Goal: Information Seeking & Learning: Learn about a topic

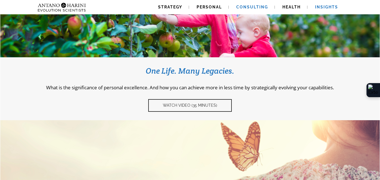
click at [259, 4] on link "Consulting" at bounding box center [252, 7] width 45 height 14
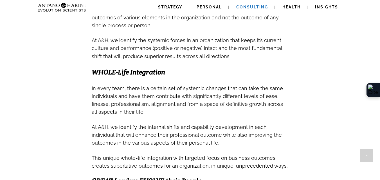
scroll to position [248, 0]
click at [326, 75] on div "Free A&H Covid Recovery Support > Shop online and get Specialist help, free no-…" at bounding box center [190, 111] width 380 height 686
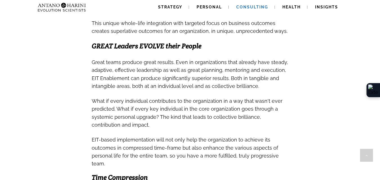
scroll to position [385, 0]
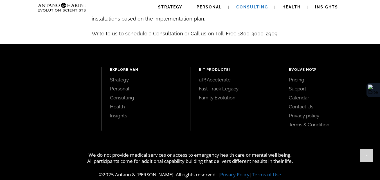
scroll to position [660, 0]
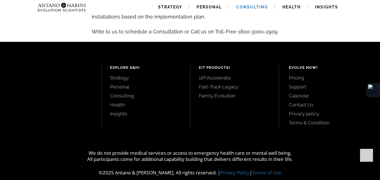
click at [299, 75] on link "Pricing" at bounding box center [328, 78] width 78 height 6
